Goal: Task Accomplishment & Management: Use online tool/utility

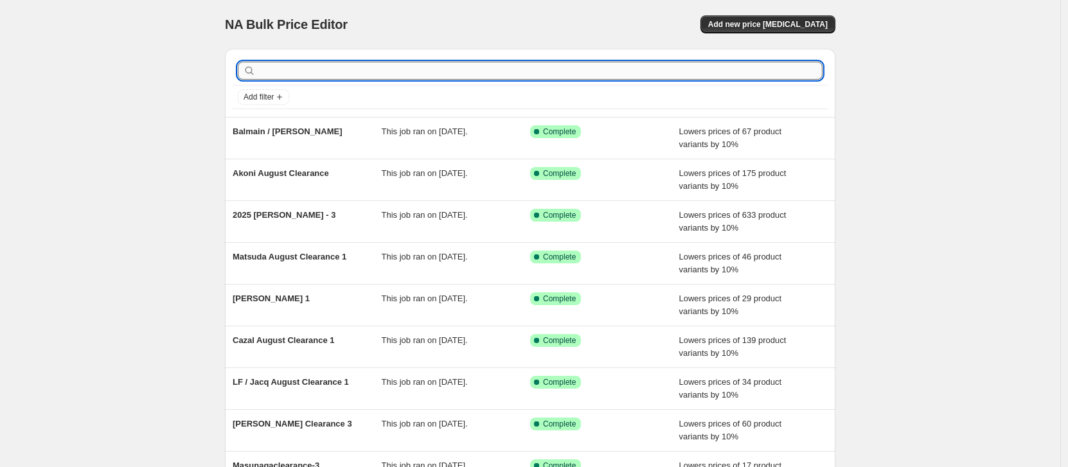
click at [460, 67] on input "text" at bounding box center [540, 71] width 564 height 18
type input "m"
type input "[DATE]"
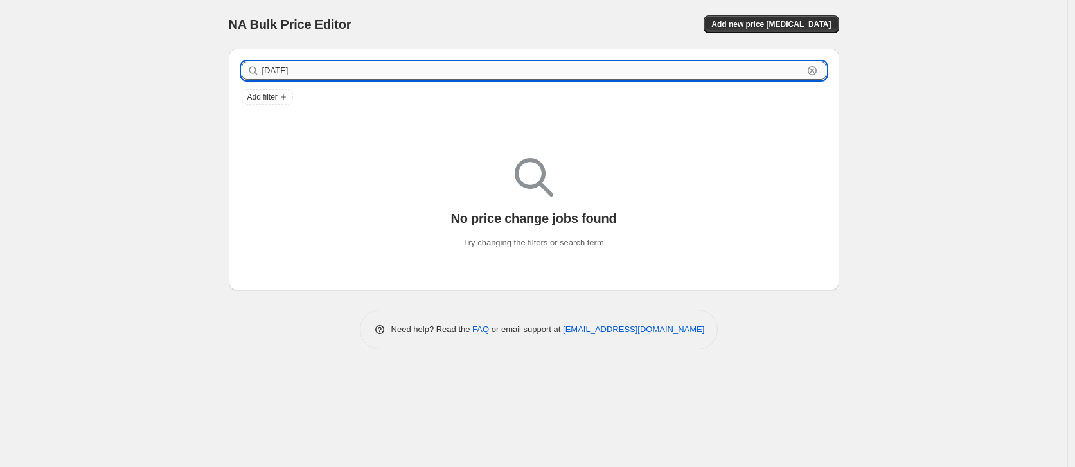
click at [339, 70] on input "[DATE]" at bounding box center [532, 71] width 541 height 18
type input "2025m"
click at [300, 75] on input "2025m" at bounding box center [532, 71] width 541 height 18
click at [300, 74] on input "2025m" at bounding box center [532, 71] width 541 height 18
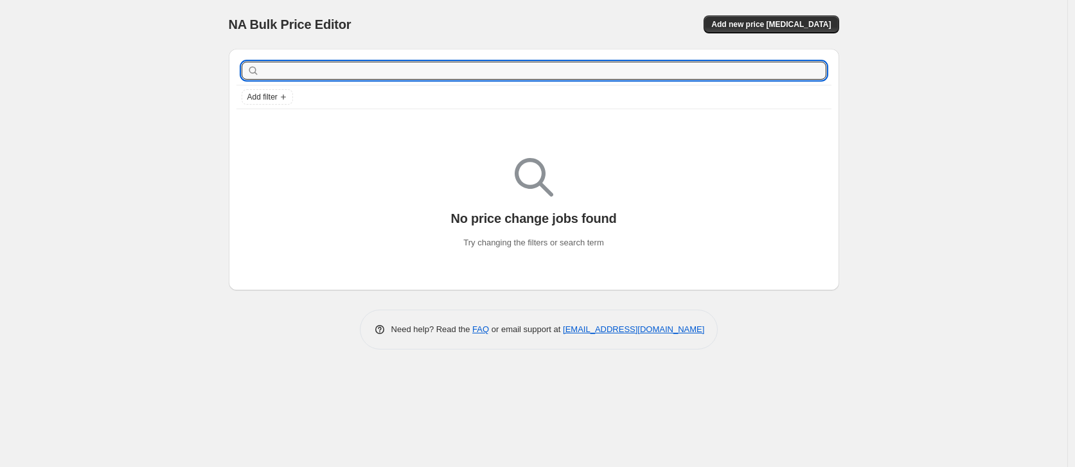
click at [985, 111] on div "NA Bulk Price Editor. This page is ready NA Bulk Price Editor Add new price [ME…" at bounding box center [534, 233] width 1068 height 467
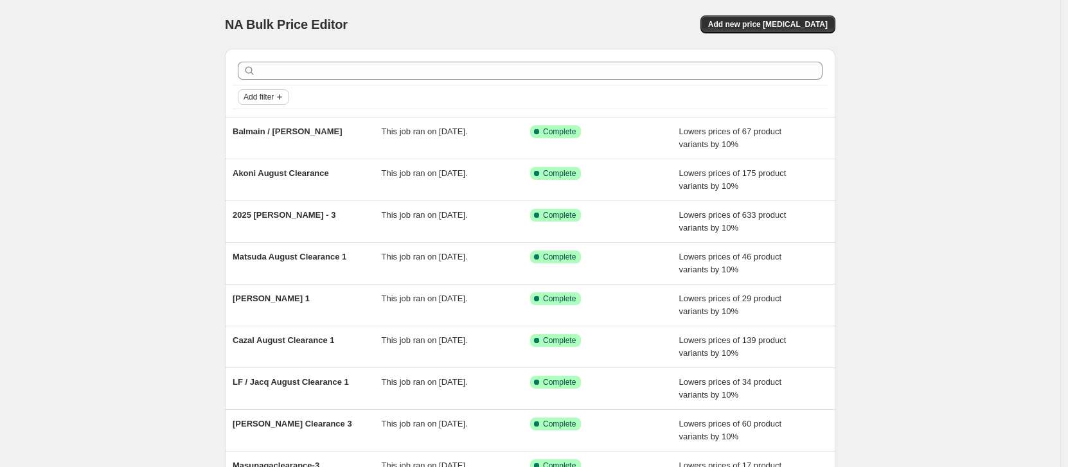
click at [260, 102] on button "Add filter" at bounding box center [263, 96] width 51 height 15
click at [263, 98] on span "Add filter" at bounding box center [259, 97] width 30 height 10
click at [778, 21] on span "Add new price [MEDICAL_DATA]" at bounding box center [768, 24] width 120 height 10
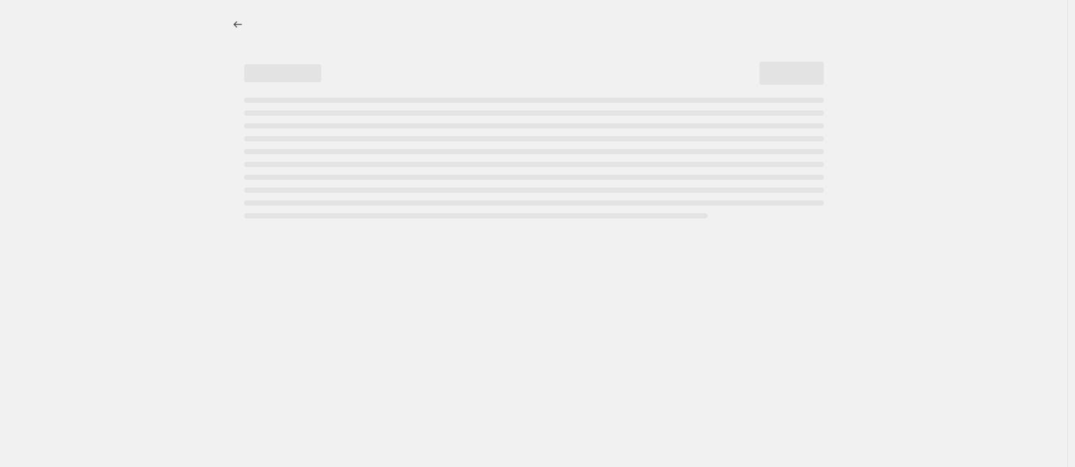
select select "percentage"
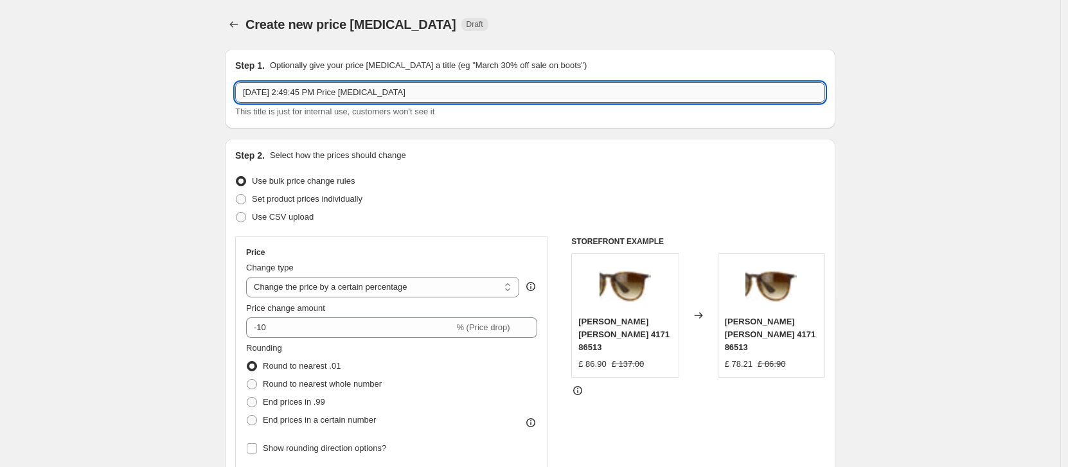
click at [407, 93] on input "[DATE] 2:49:45 PM Price [MEDICAL_DATA]" at bounding box center [530, 92] width 590 height 21
click at [485, 91] on input "[DATE] 2:49:45 PM Price [MEDICAL_DATA]" at bounding box center [530, 92] width 590 height 21
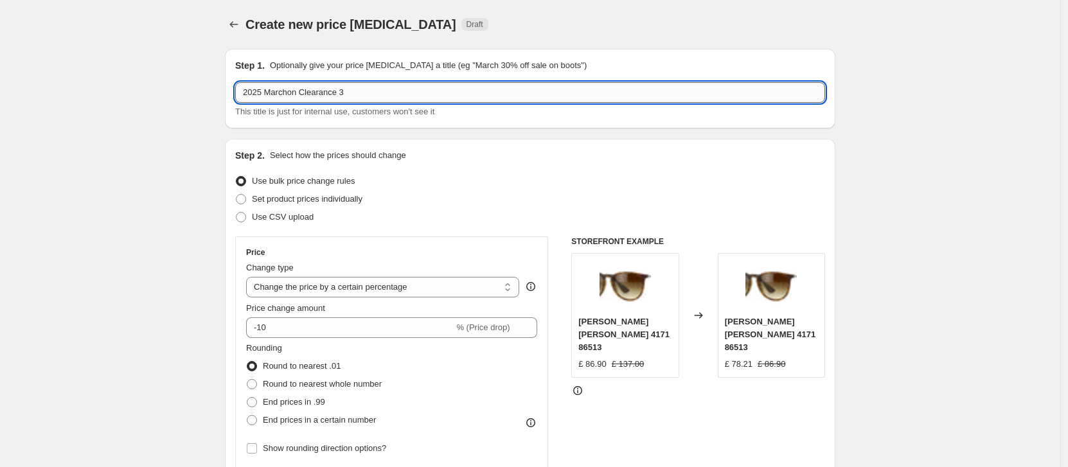
click at [347, 94] on input "2025 Marchon Clearance 3" at bounding box center [530, 92] width 590 height 21
type input "2025 Marchon Clearance- 3"
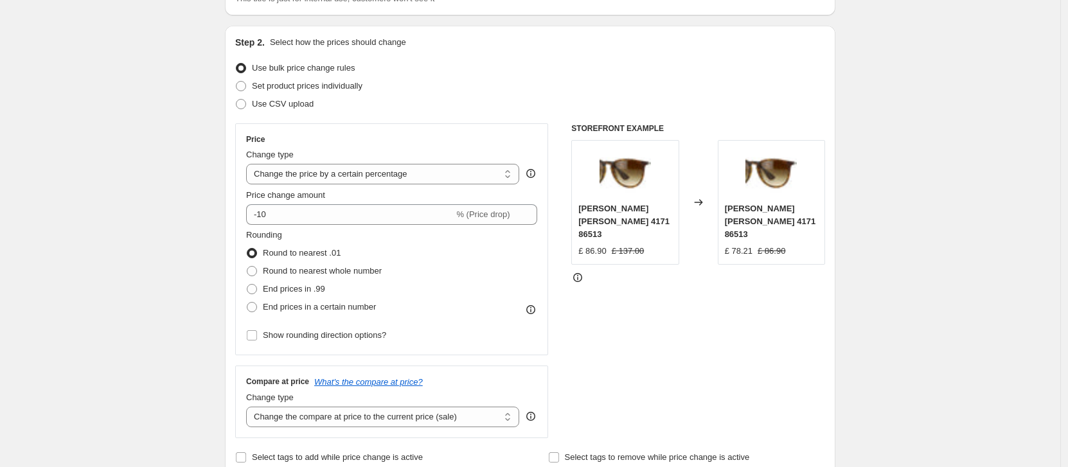
scroll to position [143, 0]
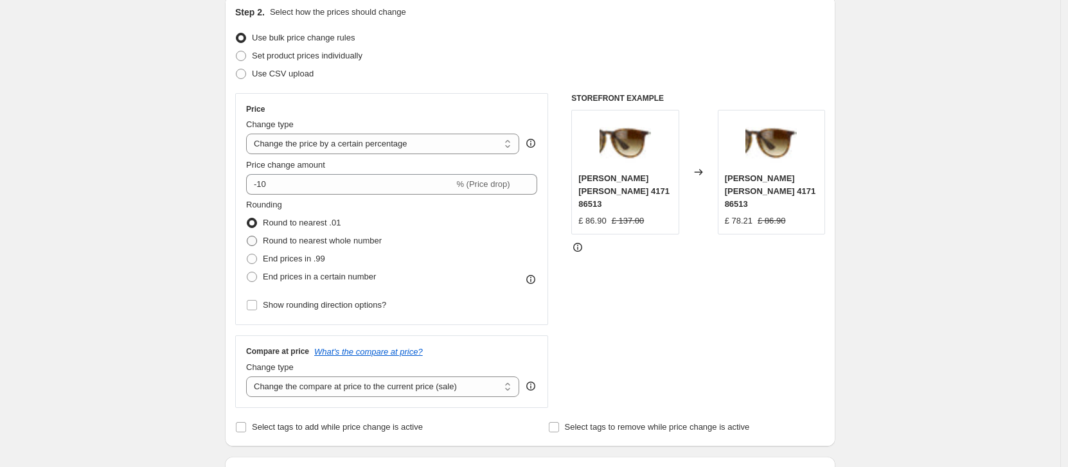
click at [303, 241] on span "Round to nearest whole number" at bounding box center [322, 241] width 119 height 10
click at [269, 238] on span "Round to nearest whole number" at bounding box center [322, 241] width 119 height 10
click at [247, 237] on input "Round to nearest whole number" at bounding box center [247, 236] width 1 height 1
radio input "true"
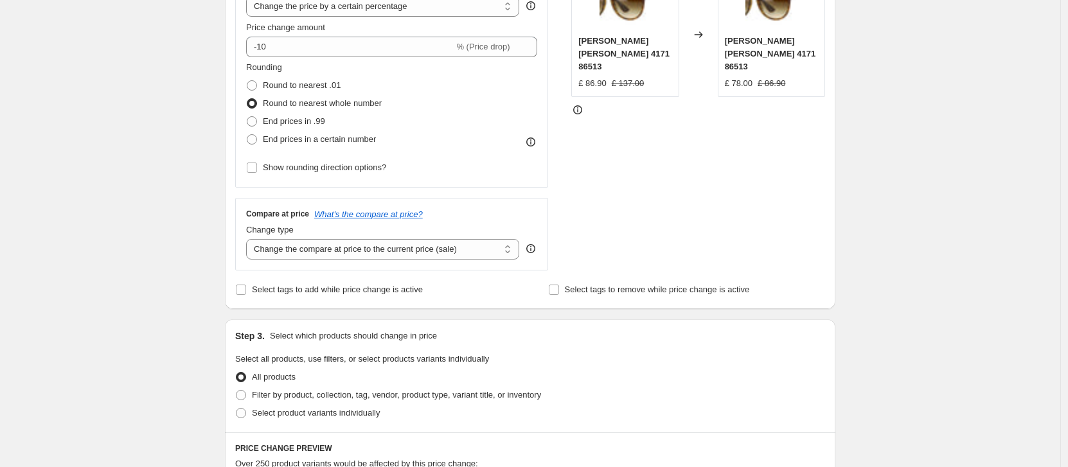
scroll to position [292, 0]
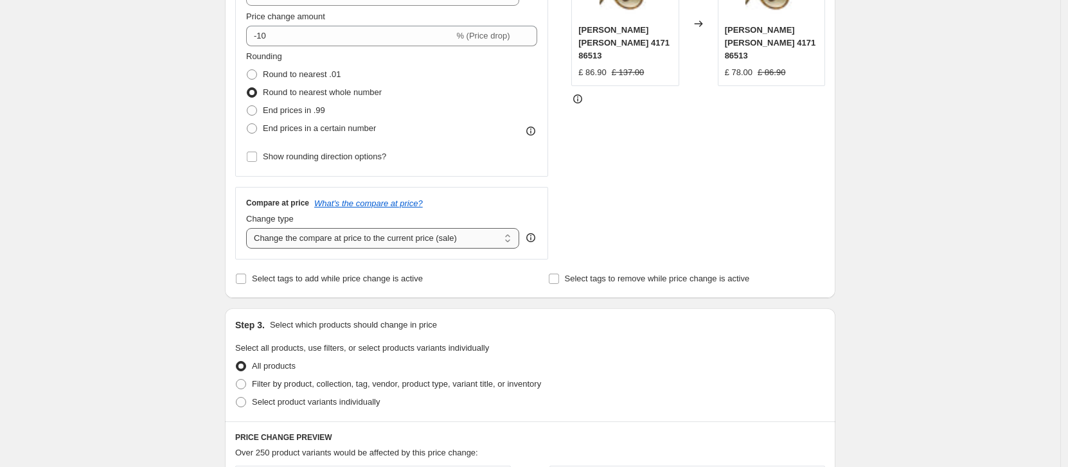
click at [498, 237] on select "Change the compare at price to the current price (sale) Change the compare at p…" at bounding box center [382, 238] width 273 height 21
select select "no_change"
click at [1018, 231] on div "Create new price [MEDICAL_DATA]. This page is ready Create new price [MEDICAL_D…" at bounding box center [530, 390] width 1061 height 1365
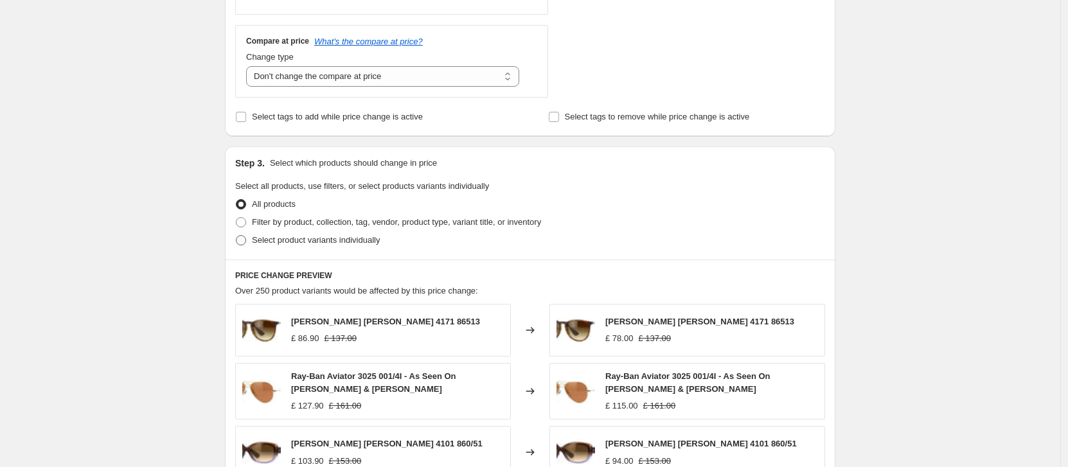
scroll to position [454, 0]
click at [299, 221] on span "Filter by product, collection, tag, vendor, product type, variant title, or inv…" at bounding box center [396, 222] width 289 height 10
click at [237, 218] on input "Filter by product, collection, tag, vendor, product type, variant title, or inv…" at bounding box center [236, 217] width 1 height 1
radio input "true"
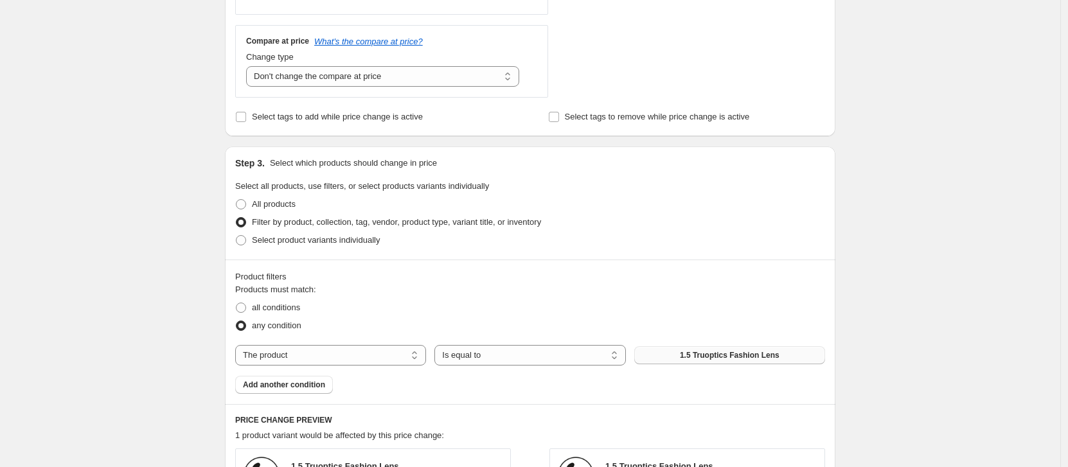
click at [702, 358] on span "1.5 Truoptics Fashion Lens" at bounding box center [730, 355] width 100 height 10
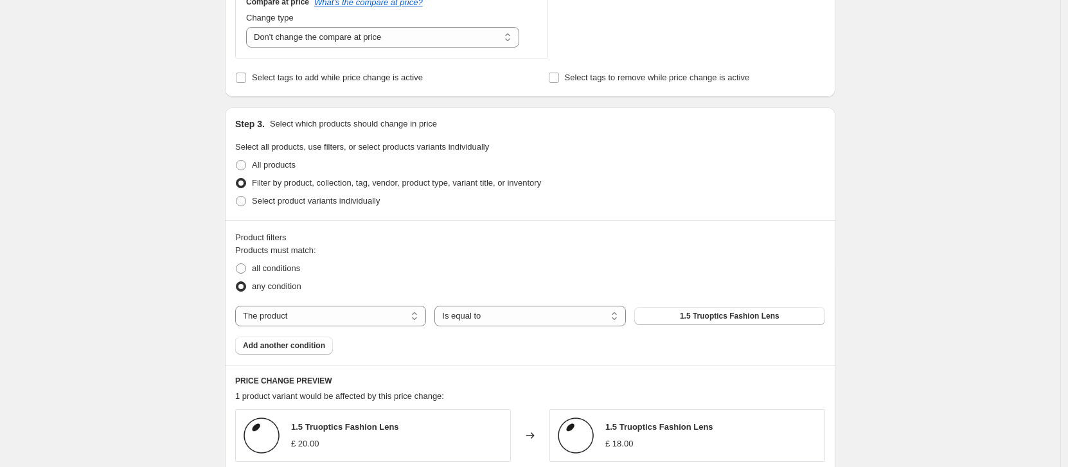
scroll to position [591, 0]
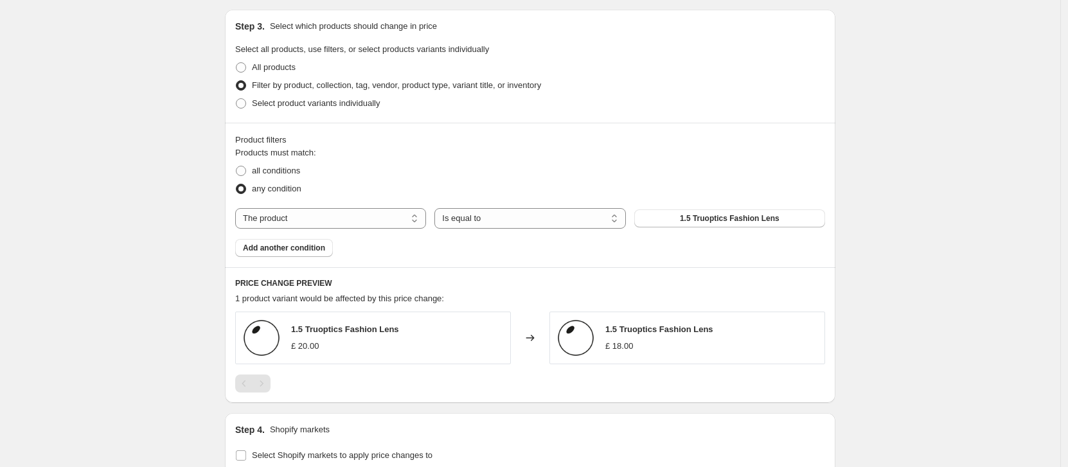
click at [733, 207] on div "Products must match: all conditions any condition The product The product's col…" at bounding box center [530, 202] width 590 height 111
click at [732, 215] on span "1.5 Truoptics Fashion Lens" at bounding box center [730, 218] width 100 height 10
click at [361, 222] on select "The product The product's collection The product's tag The product's vendor The…" at bounding box center [330, 218] width 191 height 21
select select "tag"
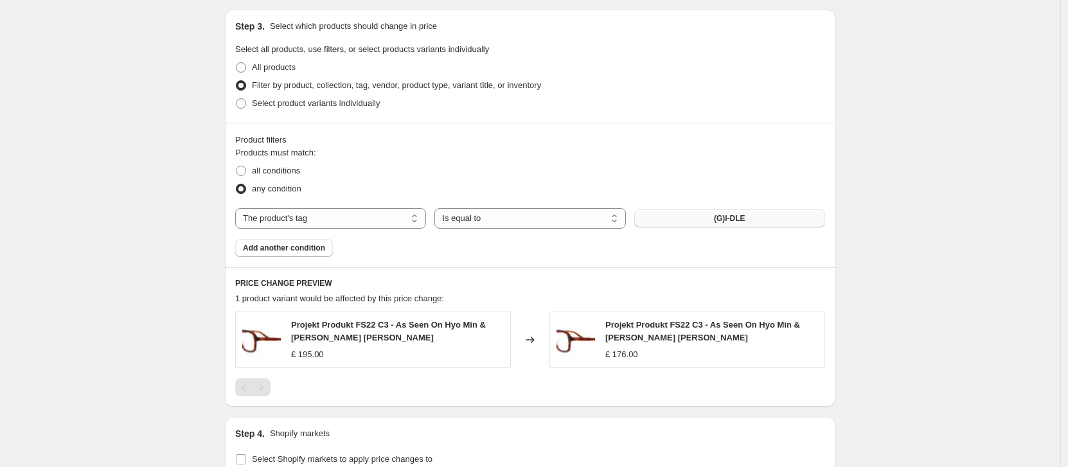
click at [685, 217] on button "(G)I-DLE" at bounding box center [729, 219] width 191 height 18
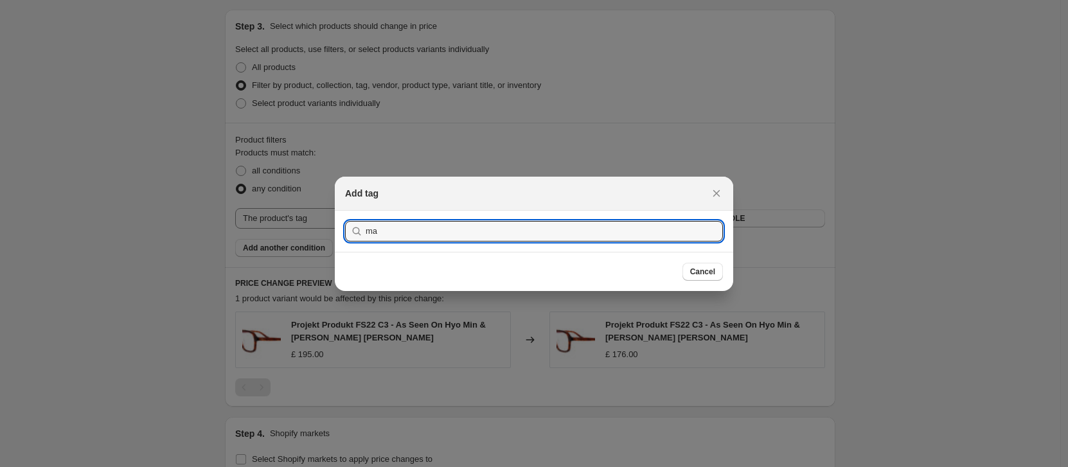
type input "m"
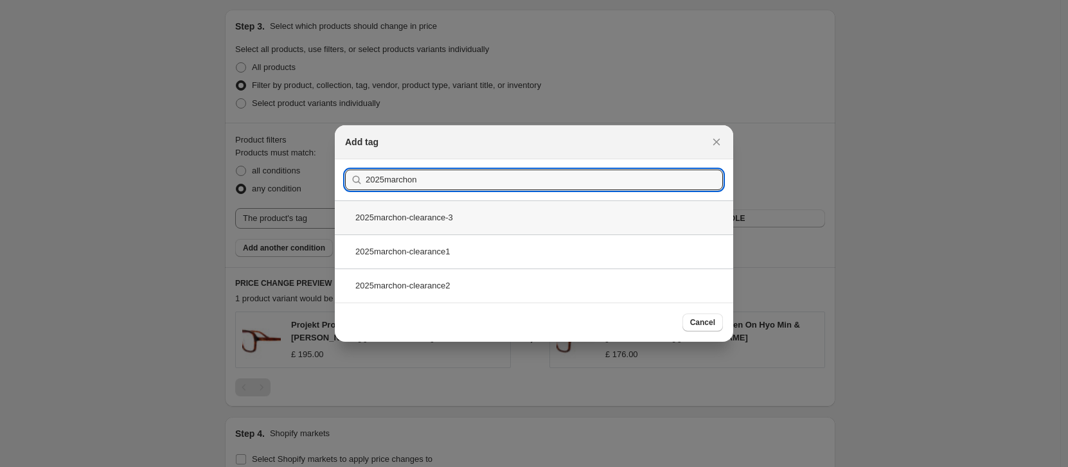
type input "2025marchon"
click at [463, 215] on div "2025marchon-clearance-3" at bounding box center [534, 218] width 399 height 34
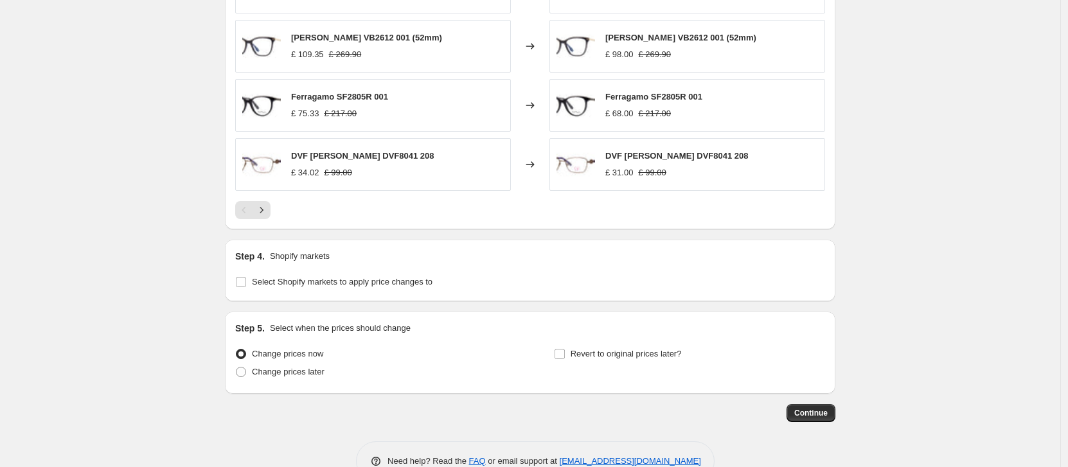
scroll to position [1003, 0]
click at [824, 411] on span "Continue" at bounding box center [811, 411] width 33 height 10
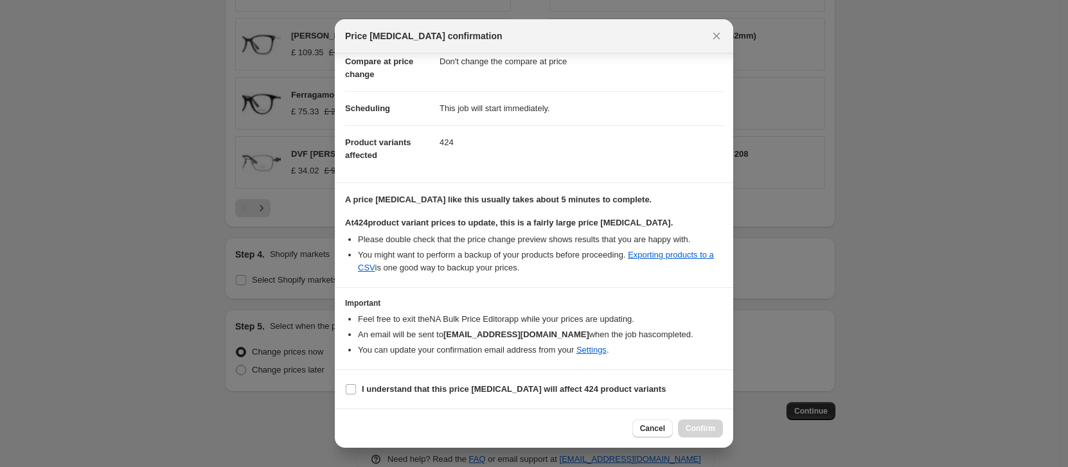
scroll to position [78, 0]
click at [354, 391] on input "I understand that this price [MEDICAL_DATA] will affect 424 product variants" at bounding box center [351, 389] width 10 height 10
checkbox input "true"
click at [708, 429] on span "Confirm" at bounding box center [701, 429] width 30 height 10
type input "2025 Marchon Clearance- 3"
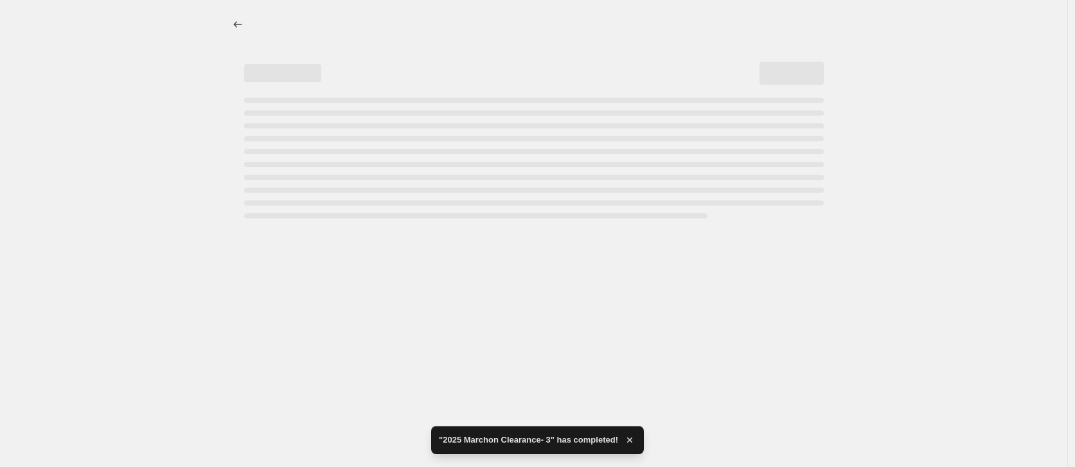
select select "percentage"
select select "no_change"
select select "tag"
